Goal: Task Accomplishment & Management: Manage account settings

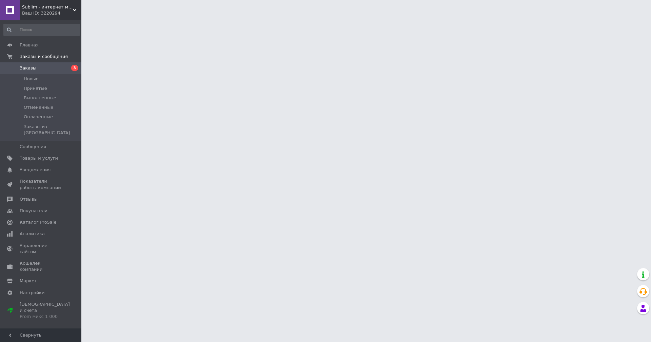
click at [401, 17] on html "Sublim - интернет магазин товаров для брендинга и рекламы Ваш ID: 3220294 Сайт …" at bounding box center [325, 8] width 651 height 17
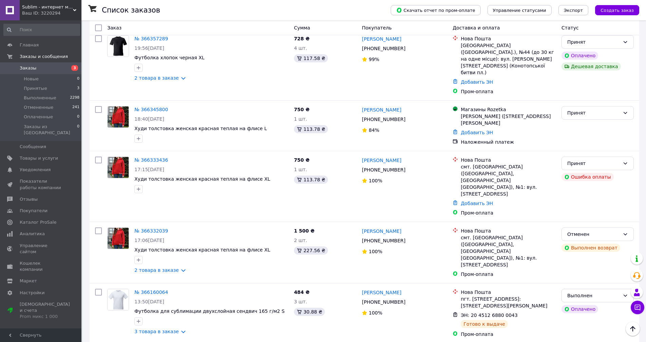
scroll to position [70, 0]
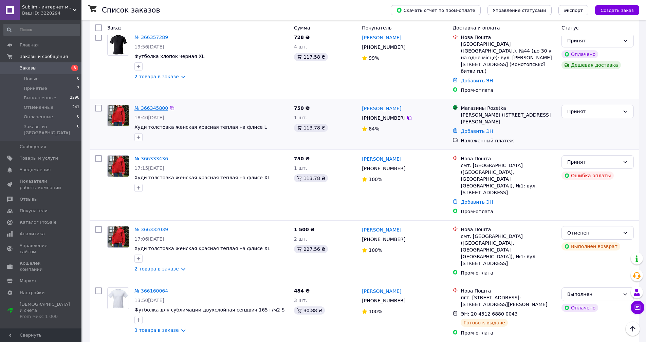
click at [144, 106] on link "№ 366345800" at bounding box center [151, 108] width 34 height 5
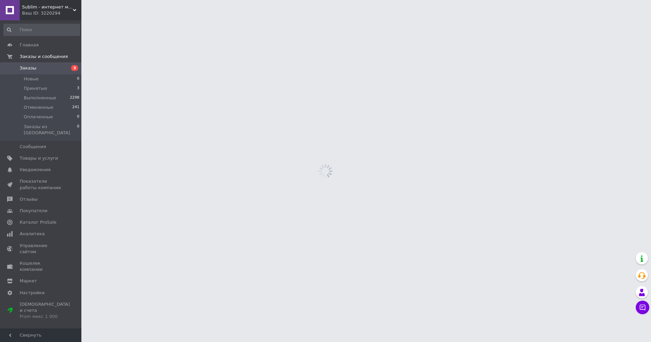
click at [144, 0] on html "Sublim - интернет магазин товаров для брендинга и рекламы Ваш ID: 3220294 Сайт …" at bounding box center [325, 0] width 651 height 0
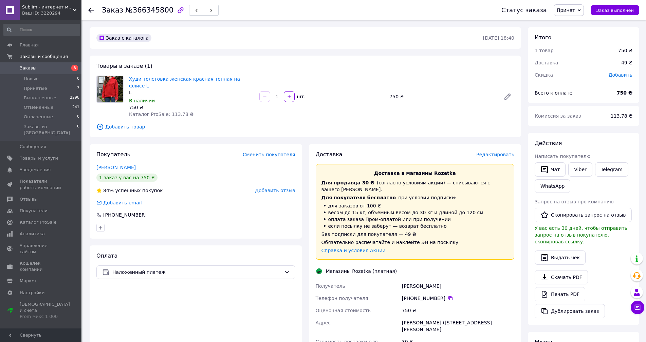
click at [496, 152] on span "Редактировать" at bounding box center [495, 154] width 38 height 5
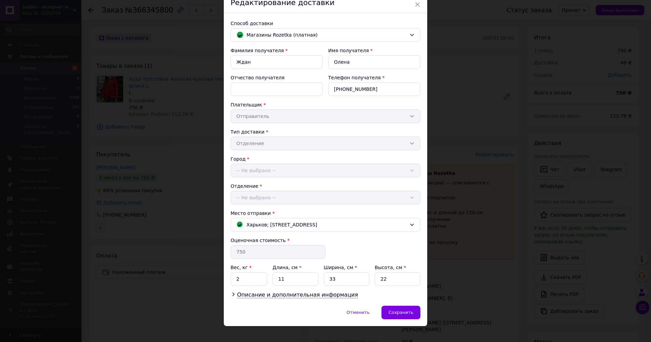
scroll to position [39, 0]
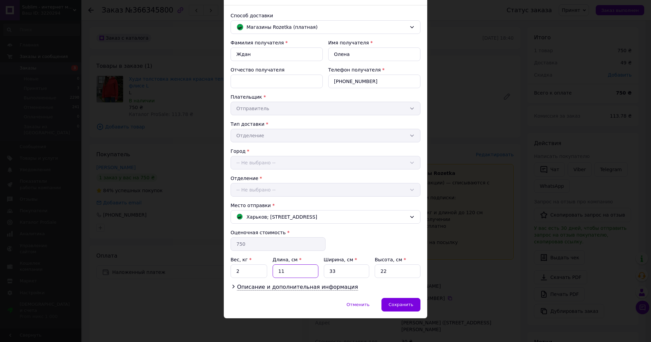
click at [294, 273] on input "11" at bounding box center [296, 272] width 46 height 14
type input "1"
type input "32"
click at [340, 273] on input "33" at bounding box center [347, 272] width 46 height 14
type input "3"
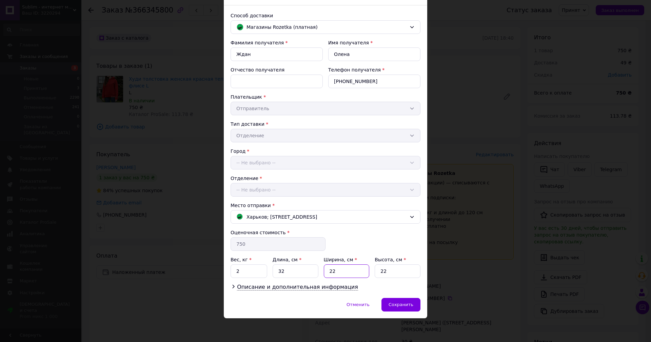
type input "22"
click at [389, 265] on input "22" at bounding box center [398, 272] width 46 height 14
type input "2"
type input "10"
click at [245, 272] on input "2" at bounding box center [249, 272] width 37 height 14
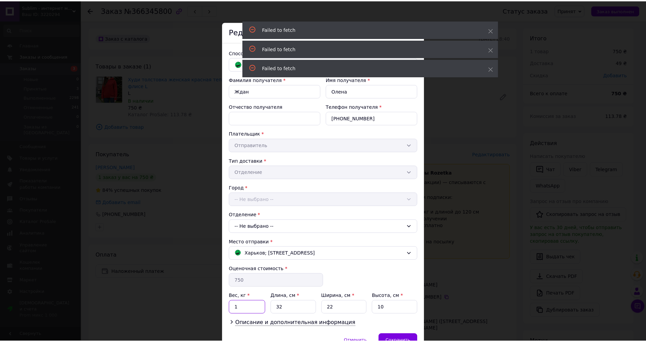
scroll to position [2, 0]
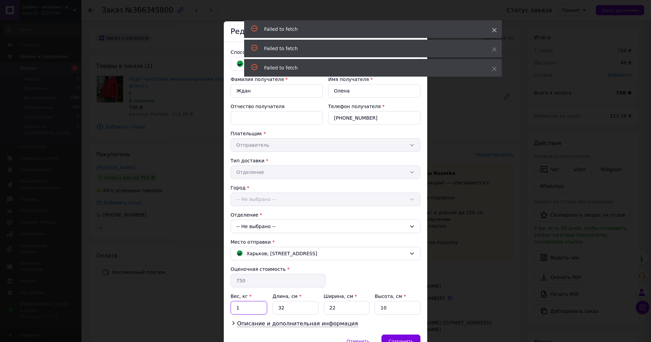
type input "1"
click at [495, 29] on icon at bounding box center [494, 30] width 5 height 5
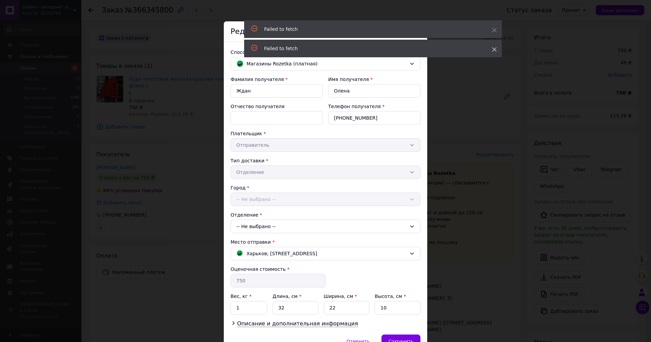
click at [495, 50] on icon at bounding box center [494, 49] width 5 height 5
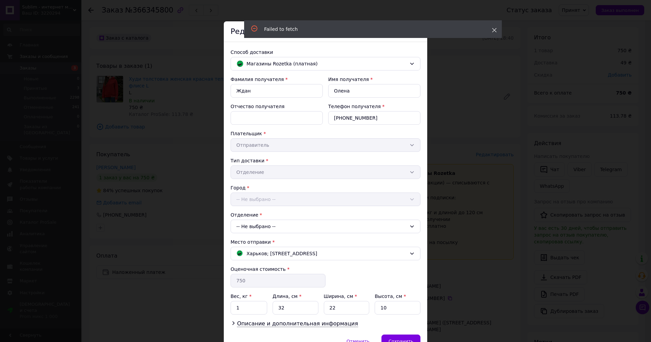
click at [494, 30] on use at bounding box center [495, 30] width 4 height 4
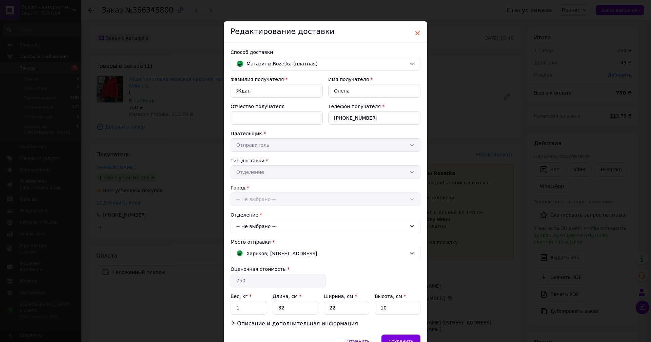
click at [416, 34] on span "×" at bounding box center [418, 33] width 6 height 12
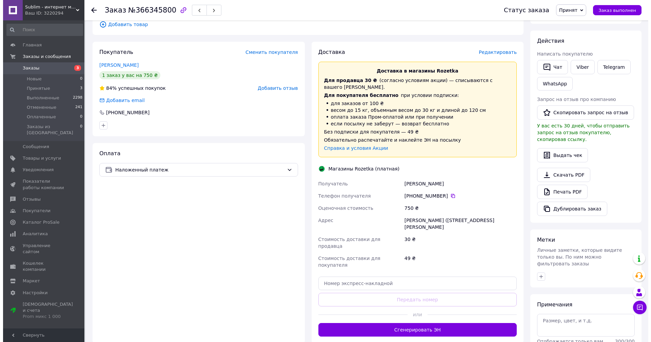
scroll to position [117, 0]
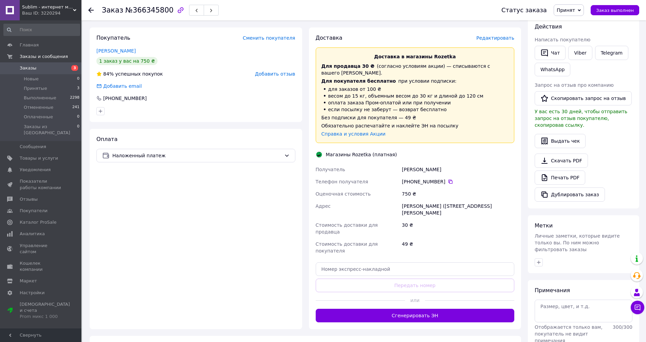
click at [493, 35] on span "Редактировать" at bounding box center [495, 37] width 38 height 5
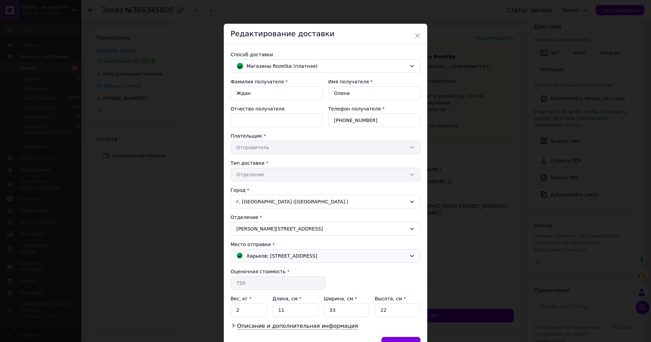
click at [379, 251] on div "Харьков; [STREET_ADDRESS]" at bounding box center [326, 256] width 190 height 14
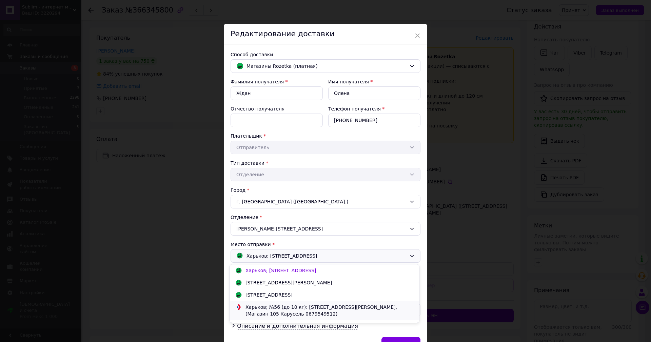
click at [321, 309] on div "Харьков; №56 (до 10 кг): [STREET_ADDRESS][PERSON_NAME], (Магазин 105 Карусель 0…" at bounding box center [330, 311] width 172 height 14
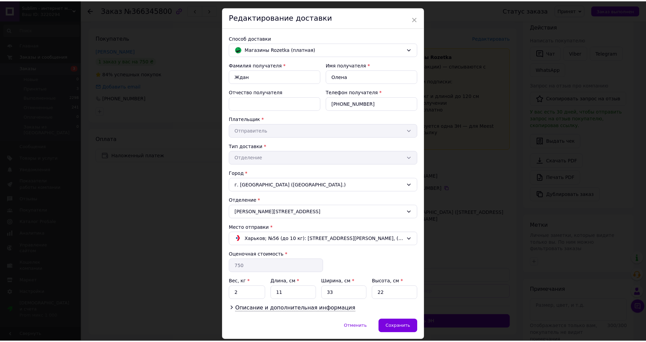
scroll to position [39, 0]
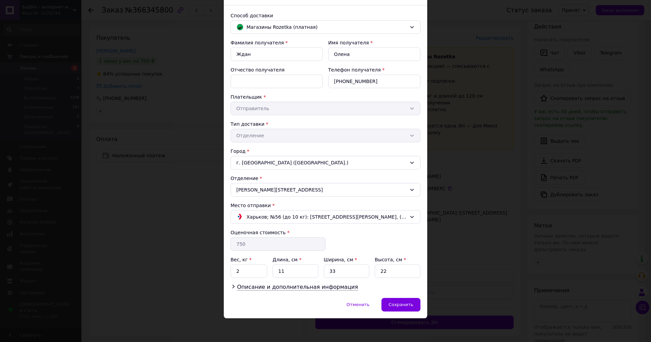
click at [257, 260] on div "Вес, кг *" at bounding box center [249, 260] width 37 height 7
click at [252, 275] on input "2" at bounding box center [249, 272] width 37 height 14
type input "1"
click at [295, 275] on input "11" at bounding box center [296, 272] width 46 height 14
type input "1"
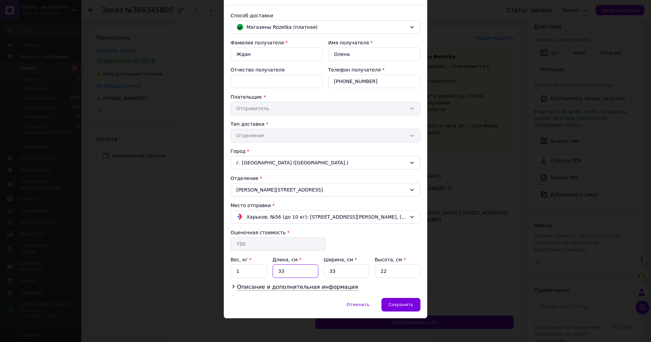
type input "33"
click at [350, 271] on input "33" at bounding box center [347, 272] width 46 height 14
type input "3"
type input "22"
click at [401, 271] on input "22" at bounding box center [398, 272] width 46 height 14
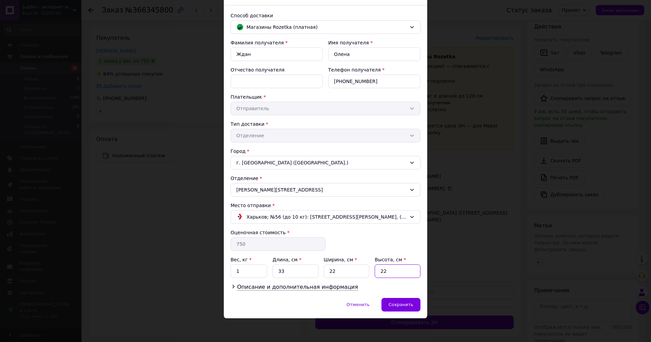
type input "2"
type input "8"
type input "9"
click at [400, 307] on span "Сохранить" at bounding box center [401, 304] width 25 height 5
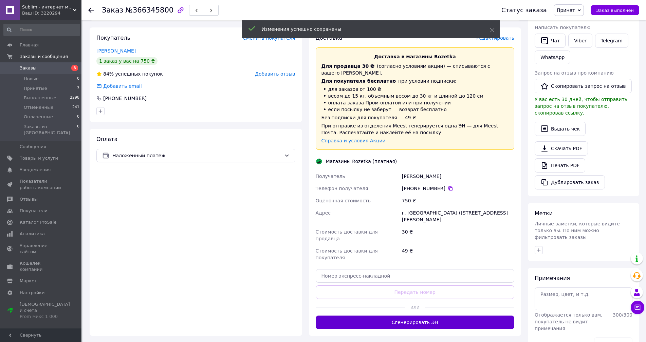
click at [405, 316] on button "Сгенерировать ЭН" at bounding box center [415, 323] width 199 height 14
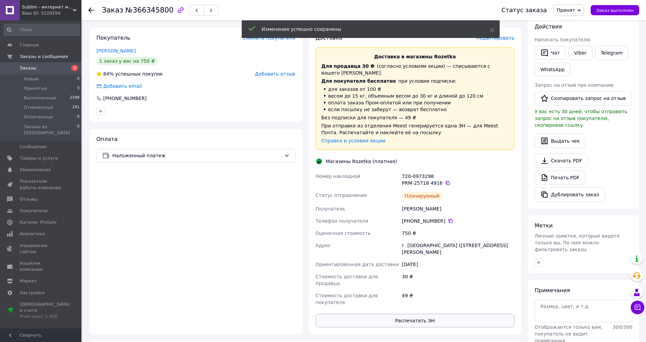
click at [382, 314] on button "Распечатать ЭН" at bounding box center [415, 321] width 199 height 14
click at [89, 8] on icon at bounding box center [90, 9] width 5 height 5
